Goal: Task Accomplishment & Management: Complete application form

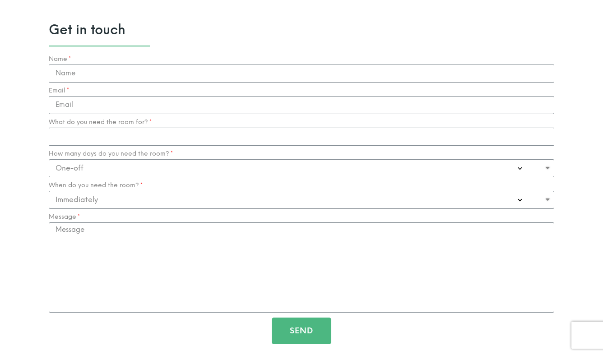
scroll to position [929, 0]
type input "Fabienne Green"
click at [539, 99] on input "fabienne28@me.com" at bounding box center [302, 105] width 506 height 18
type input "f"
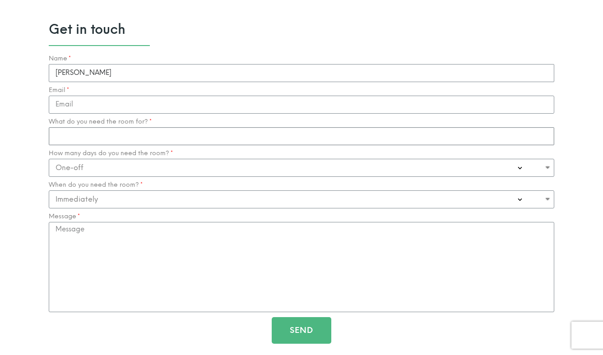
click at [107, 132] on input "What do you need the room for?" at bounding box center [302, 136] width 506 height 18
type input "Private practice as a sole trader"
click at [68, 101] on input "Email" at bounding box center [302, 105] width 506 height 18
type input "psychology@fabiennegreen.com"
click at [150, 164] on select "One-off Casual on going 1-2 Days a week 3-4 Days a week Full time - monthly" at bounding box center [302, 168] width 506 height 18
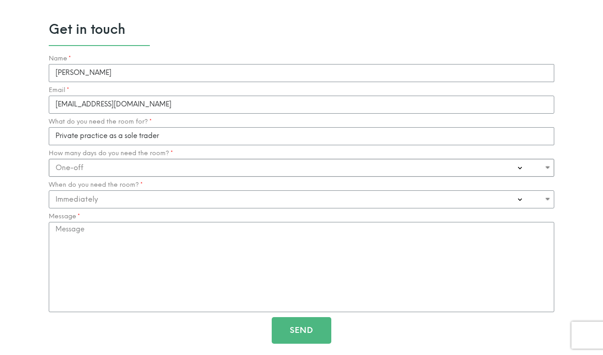
select select "1-2 Days a week"
click at [147, 196] on select "Immediately 0-1 Month 1-3 Months" at bounding box center [302, 200] width 506 height 18
select select "1-3 Months"
click at [156, 258] on textarea "Message" at bounding box center [302, 267] width 506 height 90
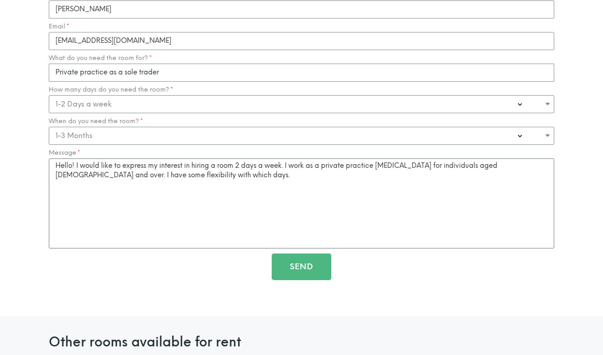
scroll to position [988, 0]
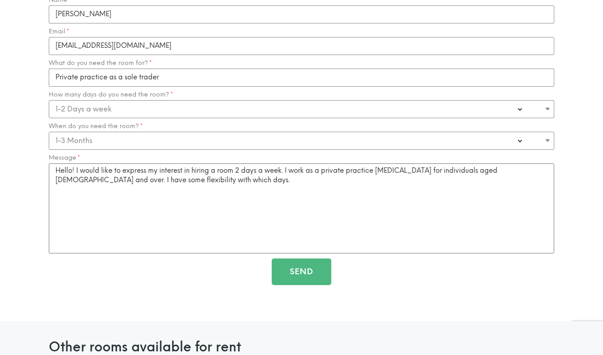
click at [527, 169] on textarea "Hello! I would like to express my interest in hiring a room 2 days a week. I wo…" at bounding box center [302, 208] width 506 height 90
click at [410, 175] on textarea "Hello! I would like to express my interest in hiring a room 2 days a week. I wo…" at bounding box center [302, 208] width 506 height 90
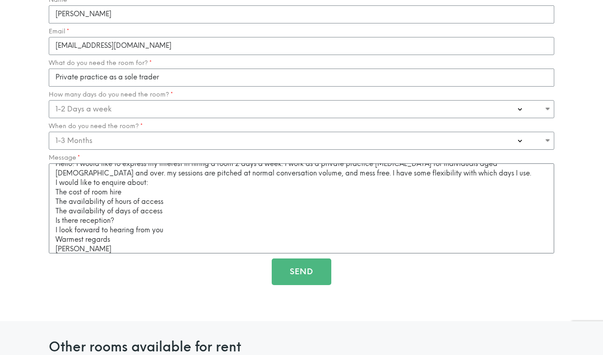
scroll to position [16, 0]
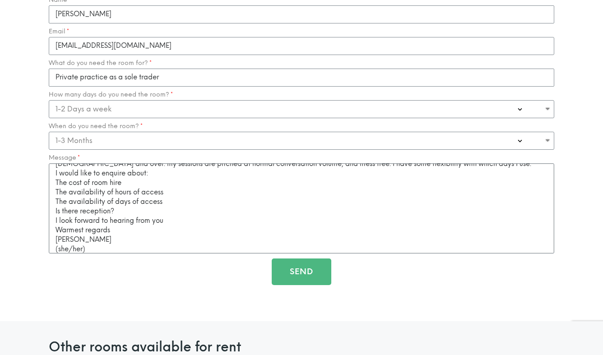
click at [184, 196] on textarea "Hello! I would like to express my interest in hiring a room 2 days a week. I wo…" at bounding box center [302, 208] width 506 height 90
click at [151, 210] on textarea "Hello! I would like to express my interest in hiring a room 2 days a week. I wo…" at bounding box center [302, 208] width 506 height 90
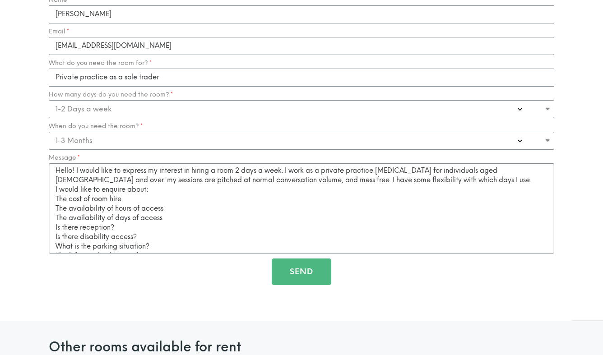
scroll to position [0, 0]
click at [218, 167] on textarea "Hello! I would like to express my interest in hiring a room 2 days a week. I wo…" at bounding box center [302, 208] width 506 height 90
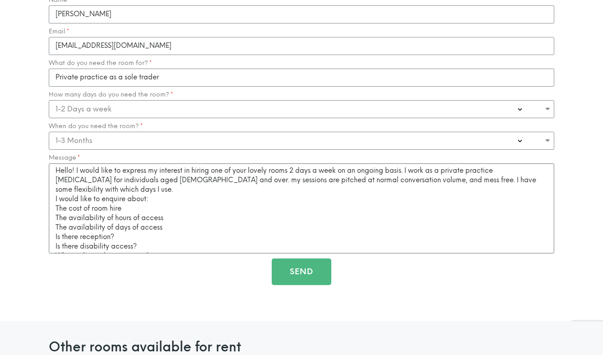
click at [166, 178] on textarea "Hello! I would like to express my interest in hiring one of your lovely rooms 2…" at bounding box center [302, 208] width 506 height 90
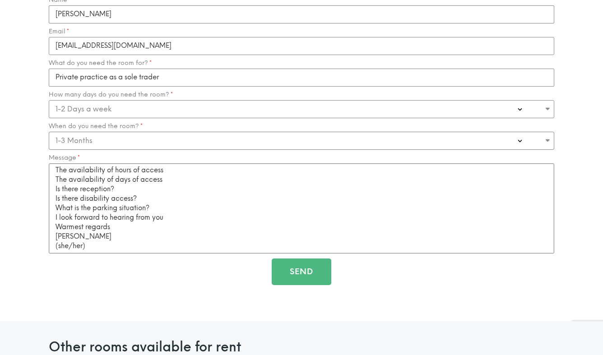
scroll to position [48, 0]
type textarea "Hello! I would like to express my interest in hiring one of your lovely rooms 2…"
click at [298, 270] on span "Send" at bounding box center [301, 272] width 23 height 8
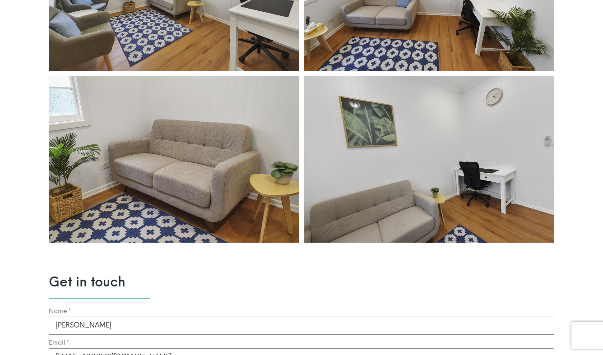
scroll to position [428, 0]
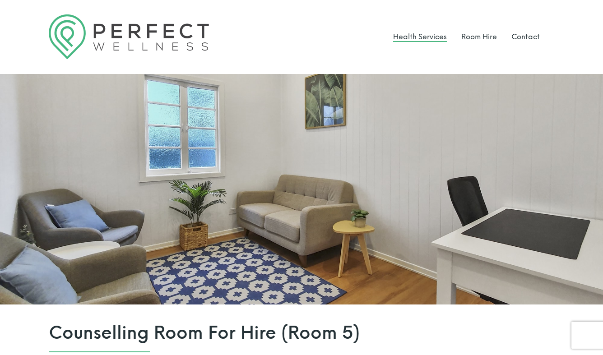
click at [433, 37] on link "Health Services" at bounding box center [420, 37] width 54 height 9
